Goal: Task Accomplishment & Management: Use online tool/utility

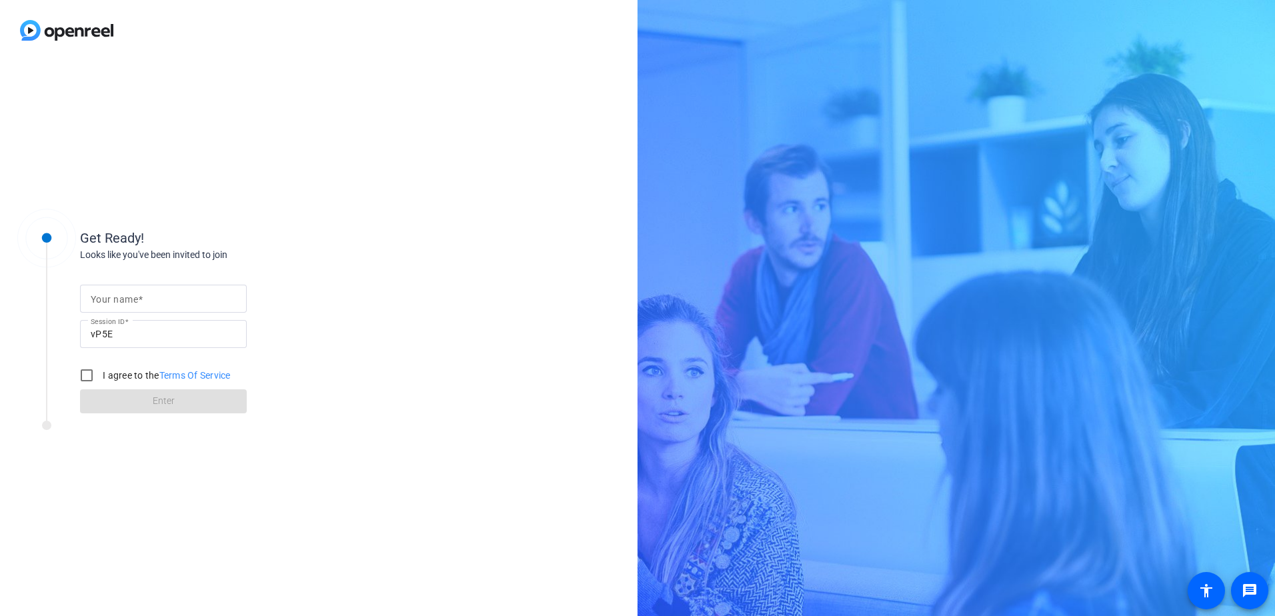
click at [134, 298] on mat-label "Your name" at bounding box center [114, 299] width 47 height 11
click at [134, 298] on input "Your name" at bounding box center [163, 299] width 145 height 16
click at [125, 297] on input "Your name" at bounding box center [163, 299] width 145 height 16
type input "[PERSON_NAME]"
click at [82, 373] on input "I agree to the Terms Of Service" at bounding box center [86, 375] width 27 height 27
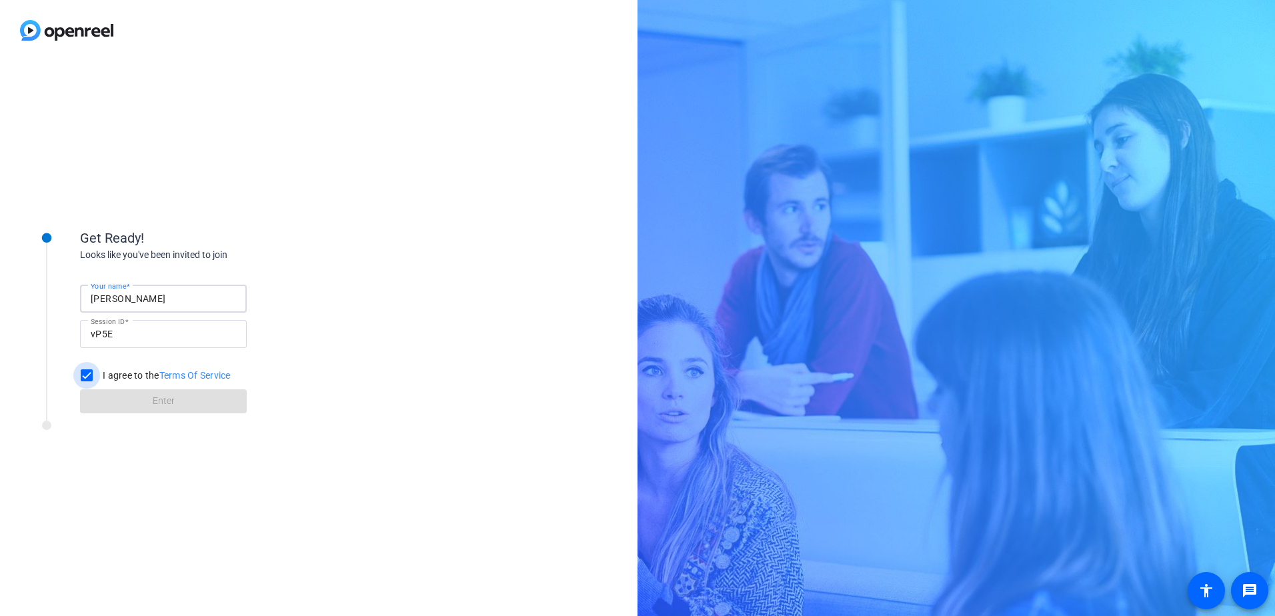
checkbox input "true"
click at [155, 405] on span "Enter" at bounding box center [164, 401] width 22 height 14
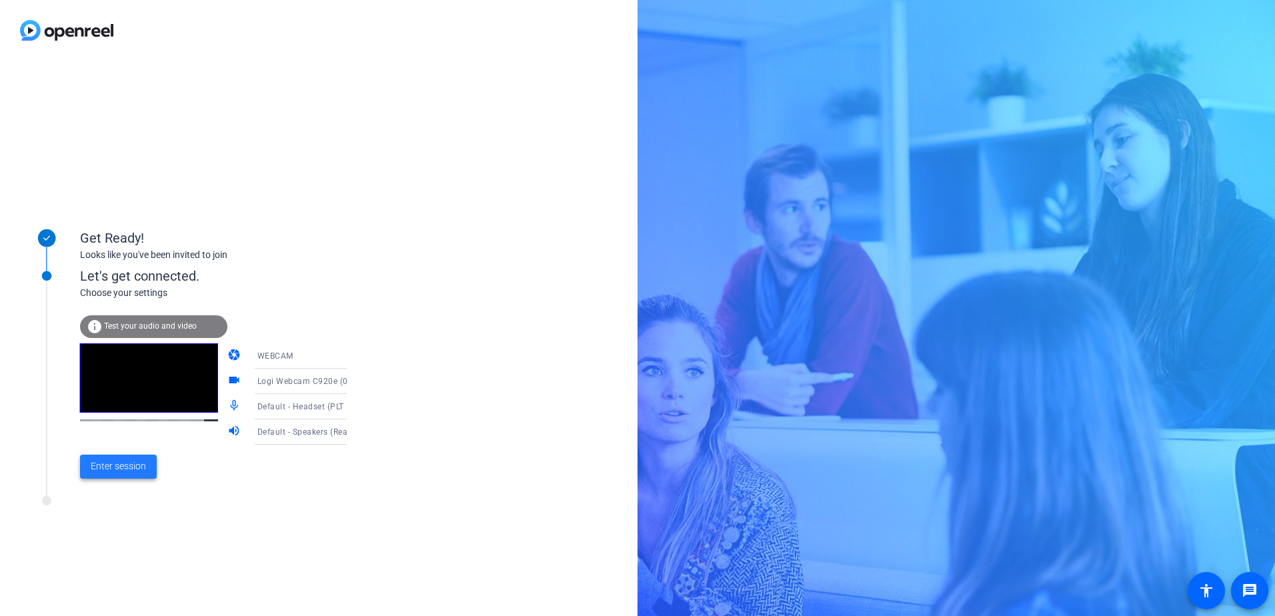
click at [113, 467] on span "Enter session" at bounding box center [118, 466] width 55 height 14
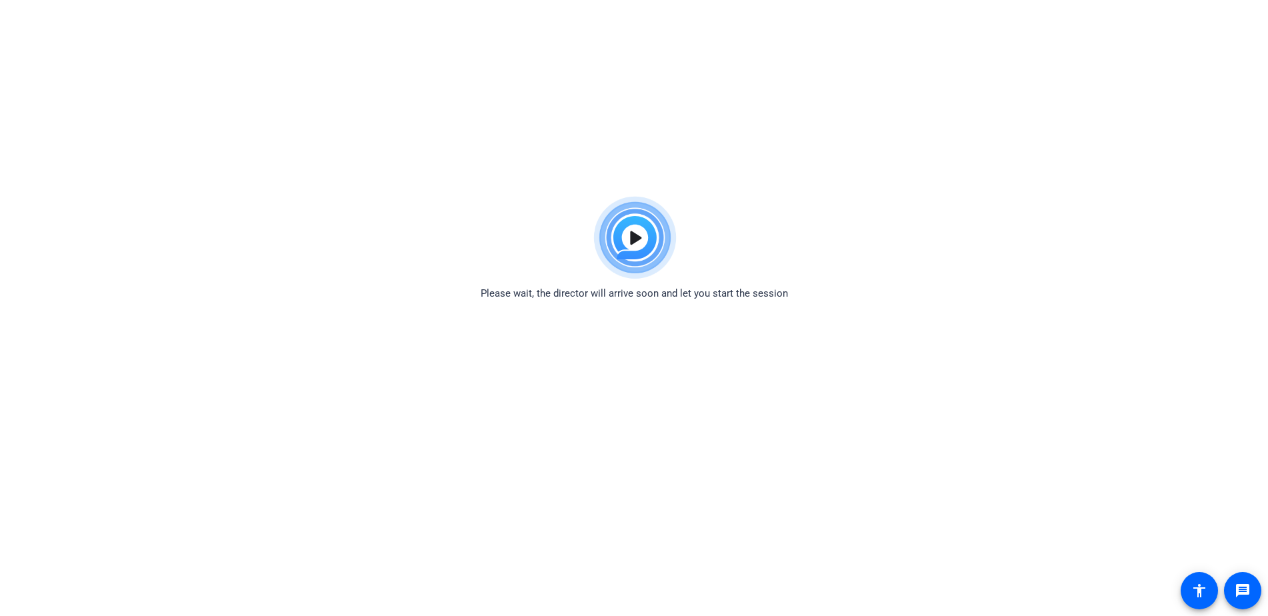
click at [501, 480] on body "Accessibility Screen-Reader Guide, Feedback, and Issue Reporting | New window P…" at bounding box center [634, 498] width 1268 height 616
click at [509, 465] on body "Accessibility Screen-Reader Guide, Feedback, and Issue Reporting | New window P…" at bounding box center [634, 498] width 1268 height 616
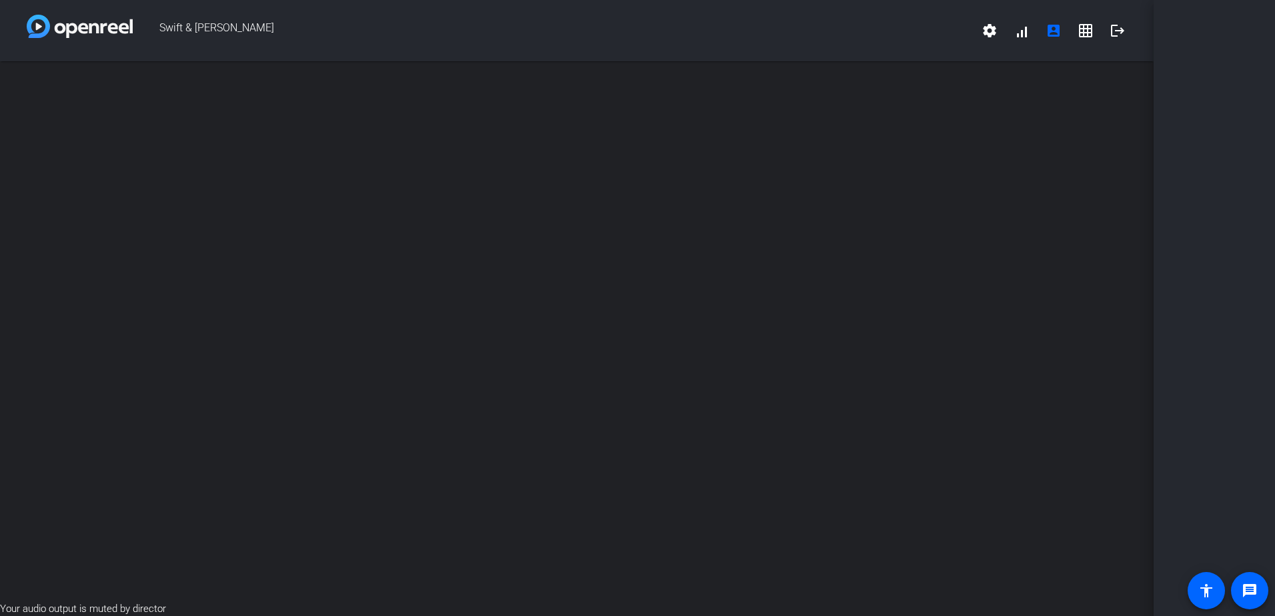
click at [181, 502] on div "open_in_new" at bounding box center [576, 331] width 1153 height 540
click at [246, 555] on div "open_in_new" at bounding box center [576, 331] width 1153 height 540
click at [338, 156] on div "open_in_new" at bounding box center [576, 331] width 1153 height 540
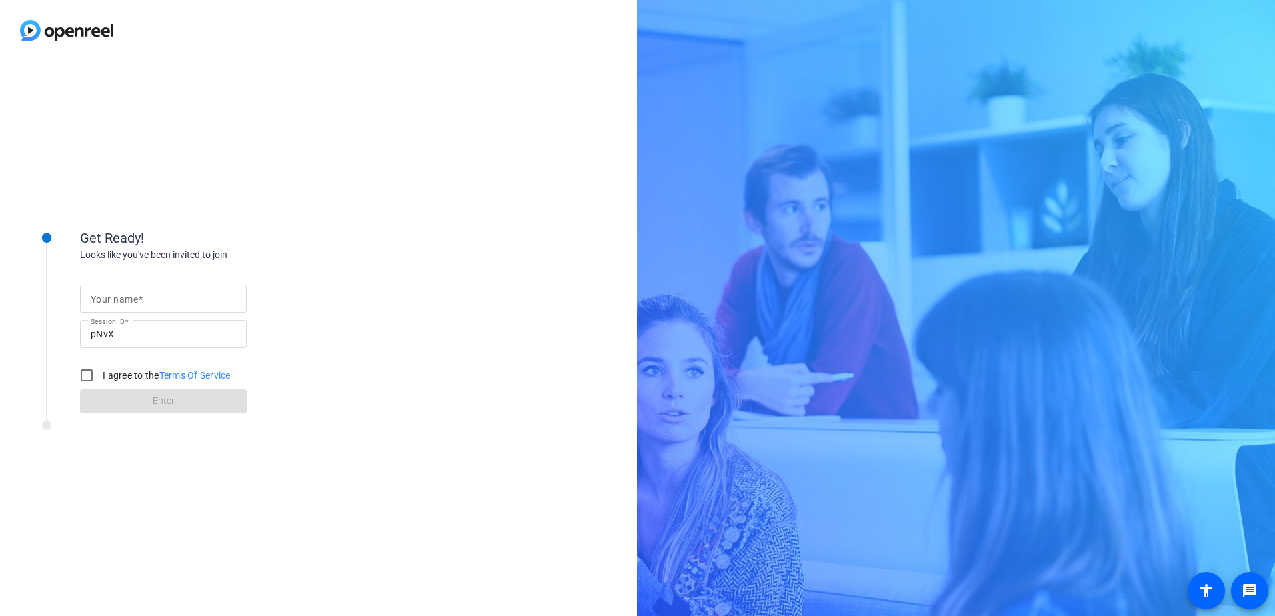
click at [185, 299] on input "Your name" at bounding box center [163, 299] width 145 height 16
type input "[PERSON_NAME]"
drag, startPoint x: 85, startPoint y: 375, endPoint x: 96, endPoint y: 400, distance: 27.8
click at [85, 376] on input "I agree to the Terms Of Service" at bounding box center [86, 375] width 27 height 27
checkbox input "true"
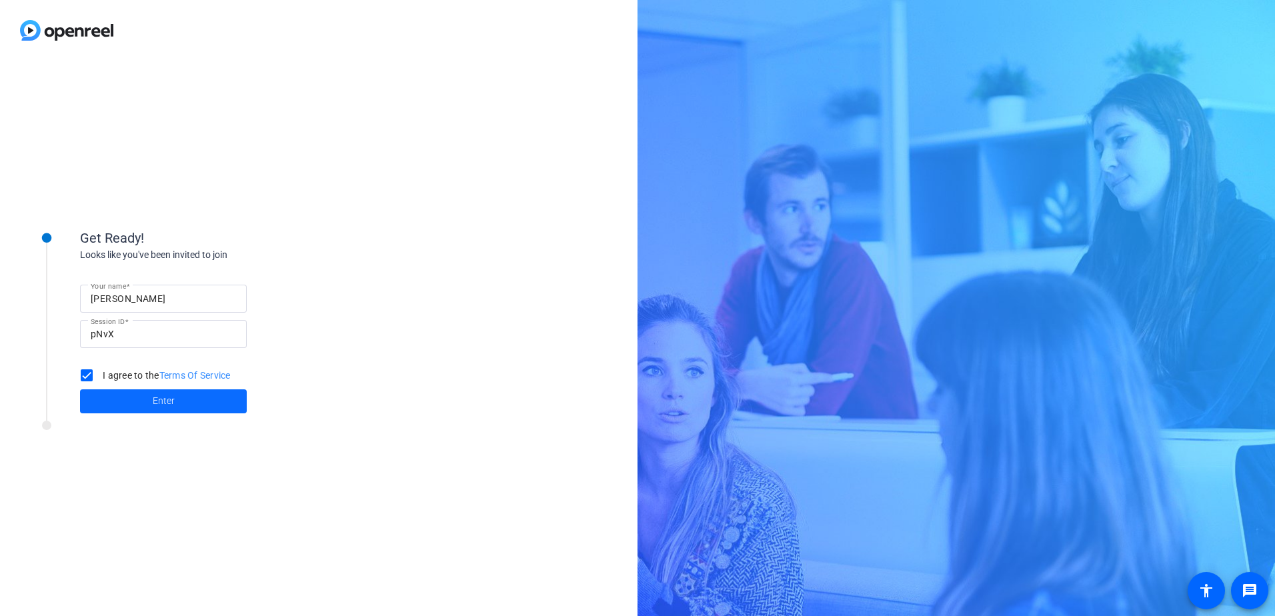
click at [123, 407] on span at bounding box center [163, 401] width 167 height 32
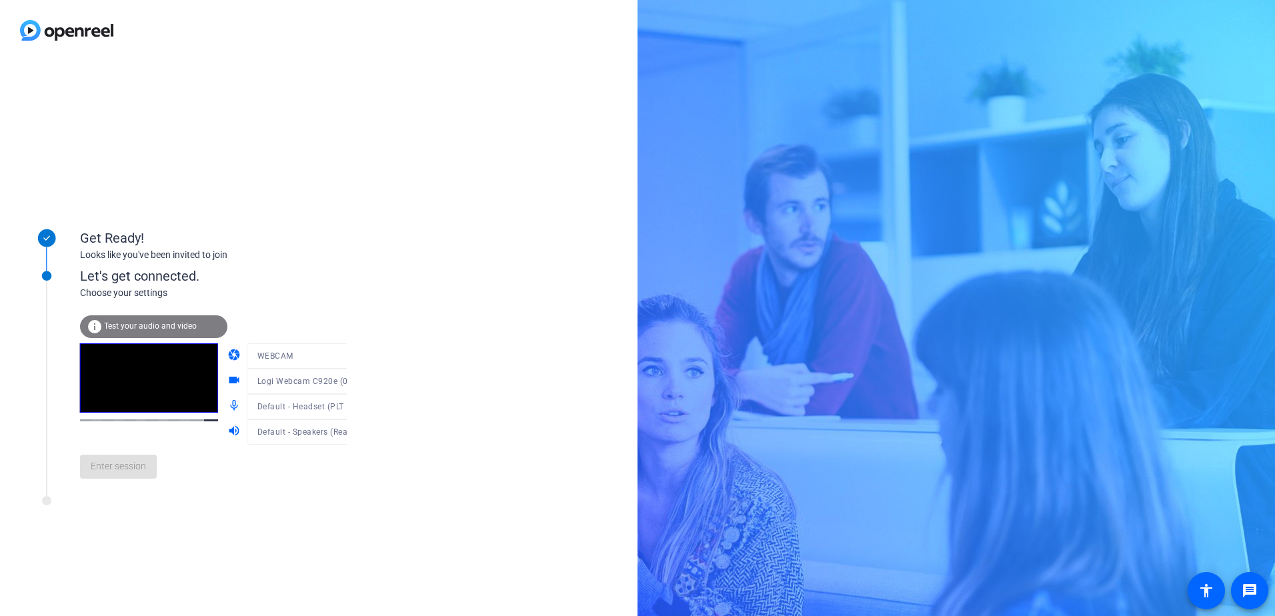
click at [109, 475] on div "Enter session" at bounding box center [227, 467] width 294 height 44
click at [105, 489] on div "Enter session" at bounding box center [227, 467] width 294 height 44
click at [108, 469] on div "Enter session" at bounding box center [227, 467] width 294 height 44
click at [110, 467] on span "Enter session" at bounding box center [118, 466] width 55 height 14
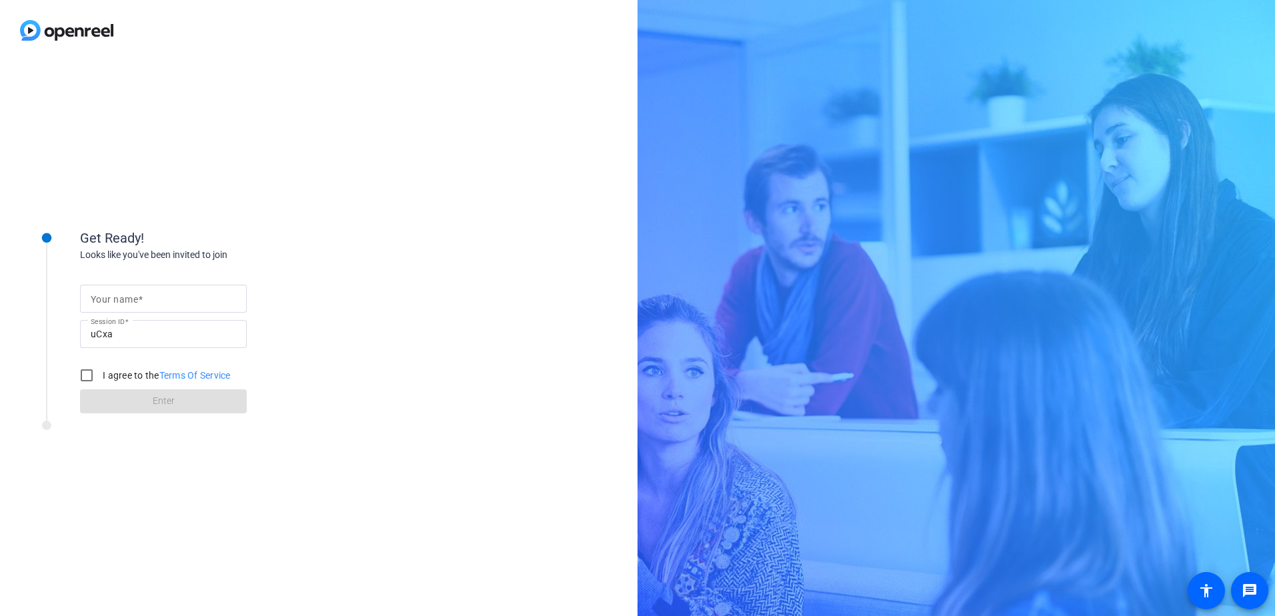
click at [130, 299] on mat-label "Your name" at bounding box center [114, 299] width 47 height 11
click at [130, 299] on input "Your name" at bounding box center [163, 299] width 145 height 16
click at [132, 300] on input "Your name" at bounding box center [163, 299] width 145 height 16
type input "[PERSON_NAME]"
click at [93, 375] on input "I agree to the Terms Of Service" at bounding box center [86, 375] width 27 height 27
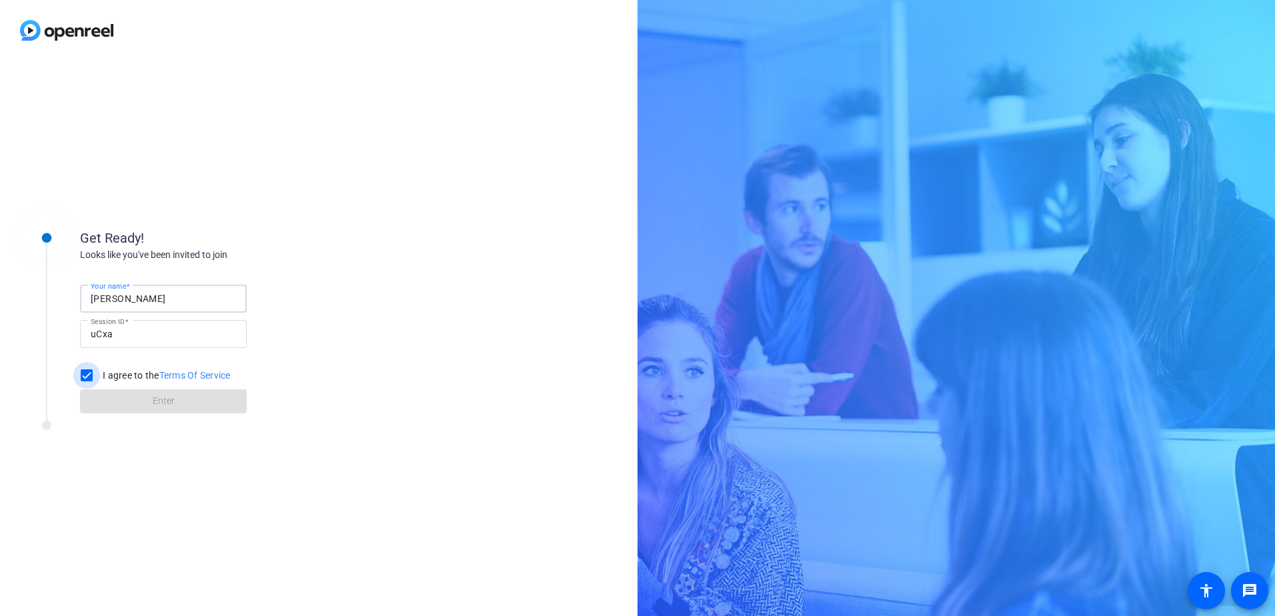
checkbox input "true"
click at [153, 406] on span "Enter" at bounding box center [164, 401] width 22 height 14
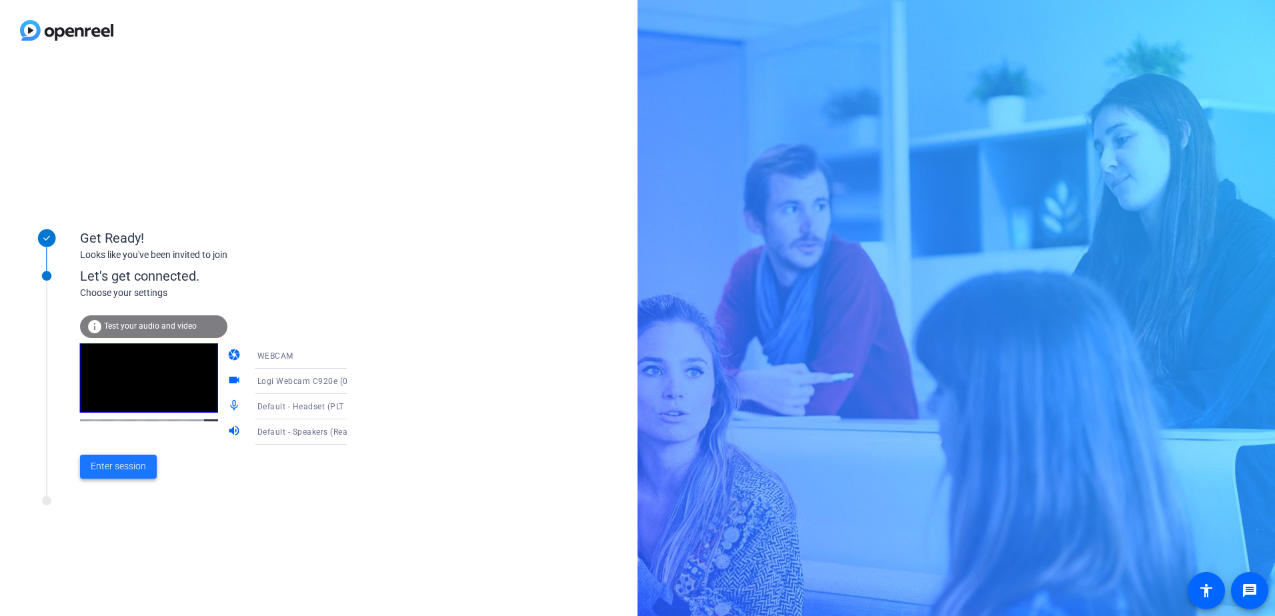
click at [112, 467] on span "Enter session" at bounding box center [118, 466] width 55 height 14
